Goal: Task Accomplishment & Management: Manage account settings

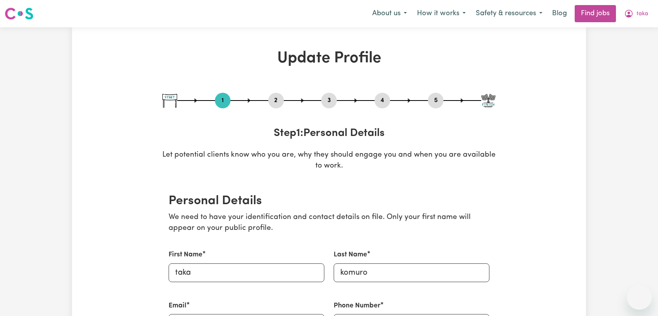
select select "[DEMOGRAPHIC_DATA]"
select select "Australian PR"
select select "Studying a healthcare related degree or qualification"
click at [273, 100] on button "2" at bounding box center [276, 100] width 16 height 10
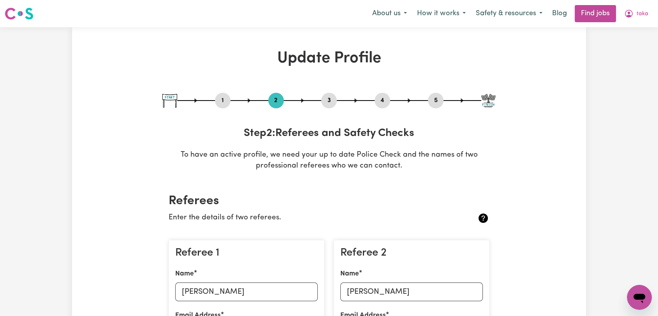
click at [327, 102] on button "3" at bounding box center [329, 100] width 16 height 10
select select "2022"
select select "Certificate III (Individual Support)"
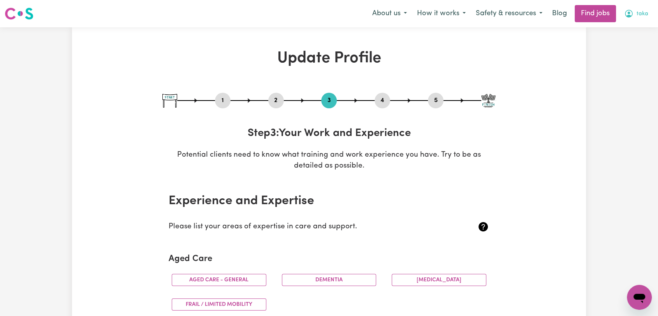
click at [636, 14] on button "taka" at bounding box center [636, 13] width 34 height 16
click at [643, 11] on span "taka" at bounding box center [643, 14] width 12 height 9
click at [623, 63] on link "Logout" at bounding box center [623, 59] width 62 height 15
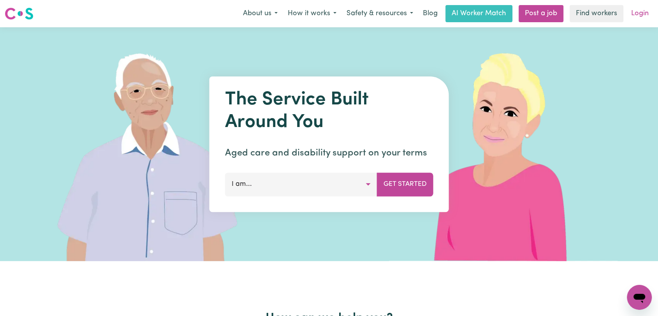
click at [639, 17] on link "Login" at bounding box center [640, 13] width 27 height 17
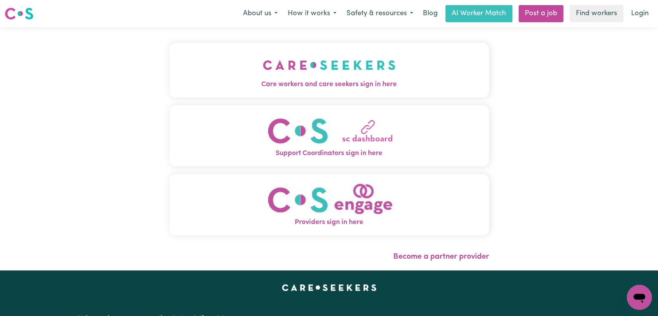
click at [329, 70] on img "Care workers and care seekers sign in here" at bounding box center [329, 65] width 133 height 29
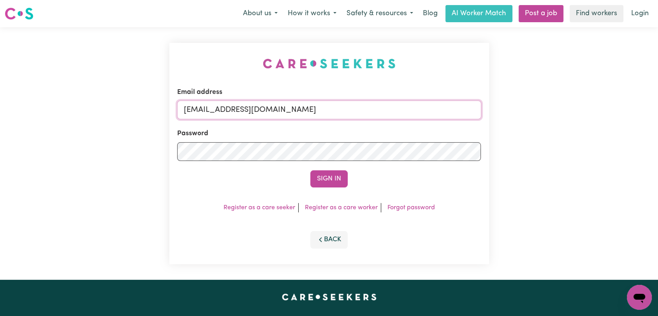
click at [347, 108] on input "[EMAIL_ADDRESS][DOMAIN_NAME]" at bounding box center [329, 109] width 304 height 19
drag, startPoint x: 231, startPoint y: 113, endPoint x: 358, endPoint y: 121, distance: 128.0
click at [358, 121] on form "Email address Superuser~[EMAIL_ADDRESS][DOMAIN_NAME] Password Sign In" at bounding box center [329, 137] width 304 height 100
type input "Superuser~[EMAIL_ADDRESS][DOMAIN_NAME]"
click at [328, 179] on button "Sign In" at bounding box center [328, 178] width 37 height 17
